Goal: Communication & Community: Participate in discussion

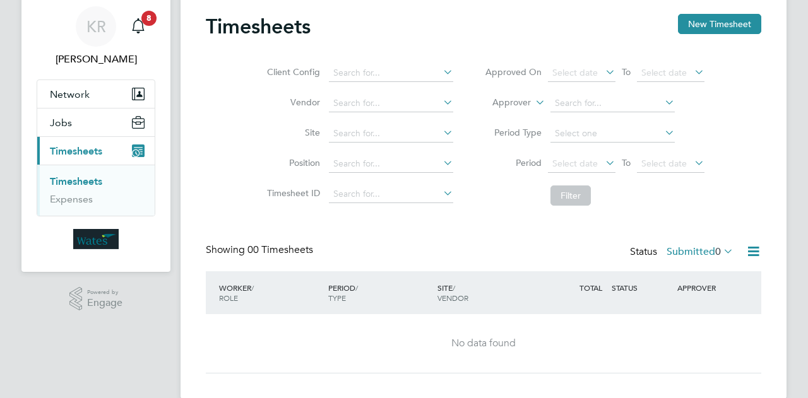
scroll to position [61, 0]
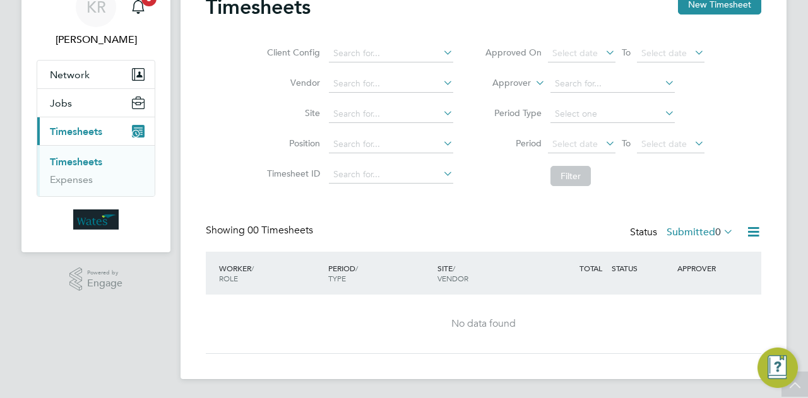
click at [63, 134] on span "Timesheets" at bounding box center [76, 132] width 52 height 12
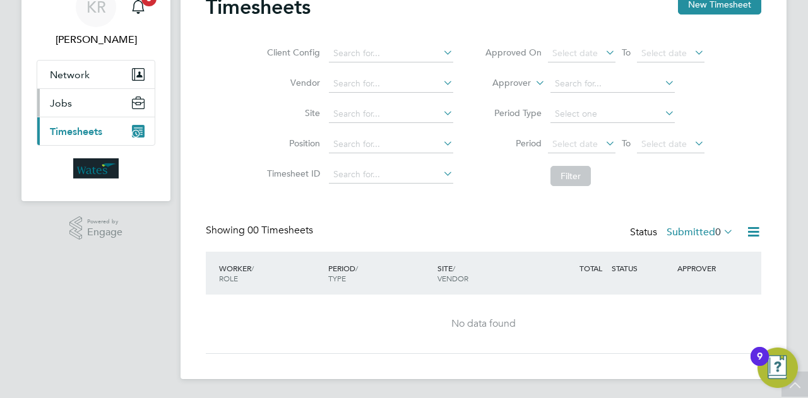
click at [74, 110] on button "Jobs" at bounding box center [95, 103] width 117 height 28
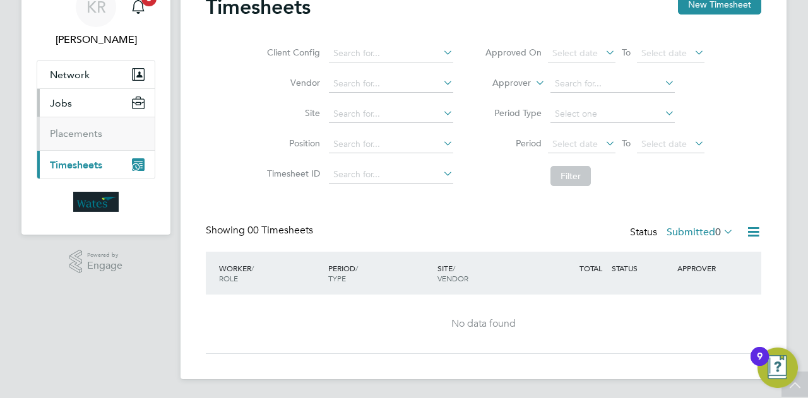
click at [64, 141] on ul "Placements" at bounding box center [95, 133] width 117 height 33
click at [64, 134] on link "Placements" at bounding box center [76, 133] width 52 height 12
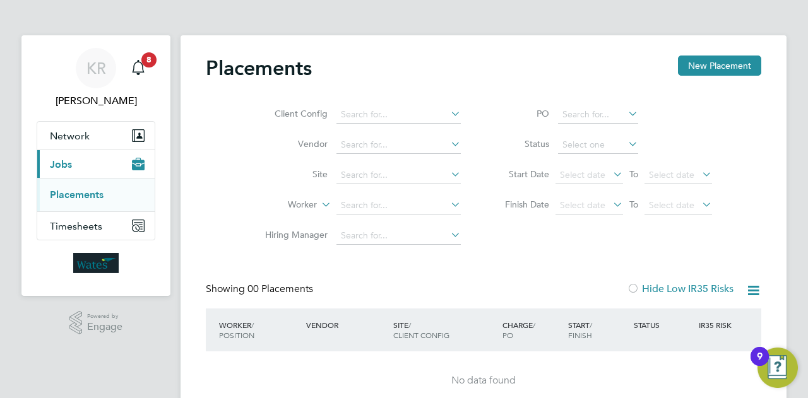
click at [448, 141] on icon at bounding box center [448, 144] width 0 height 18
click at [144, 74] on icon "Main navigation" at bounding box center [138, 67] width 15 height 15
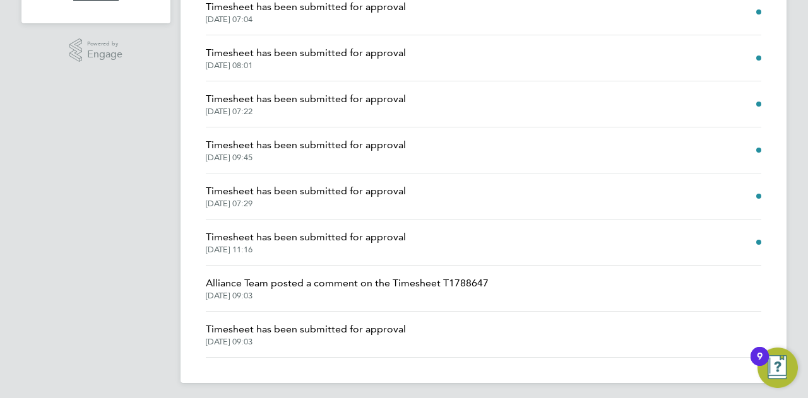
scroll to position [242, 0]
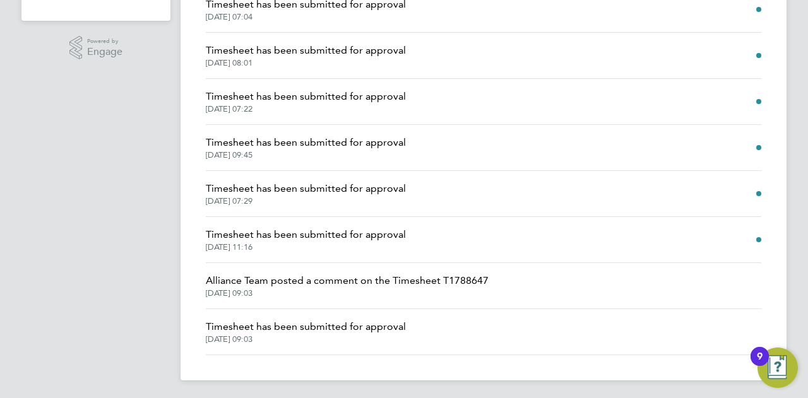
click at [403, 281] on span "Alliance Team posted a comment on the Timesheet T1788647" at bounding box center [347, 280] width 283 height 15
